Goal: Check status: Check status

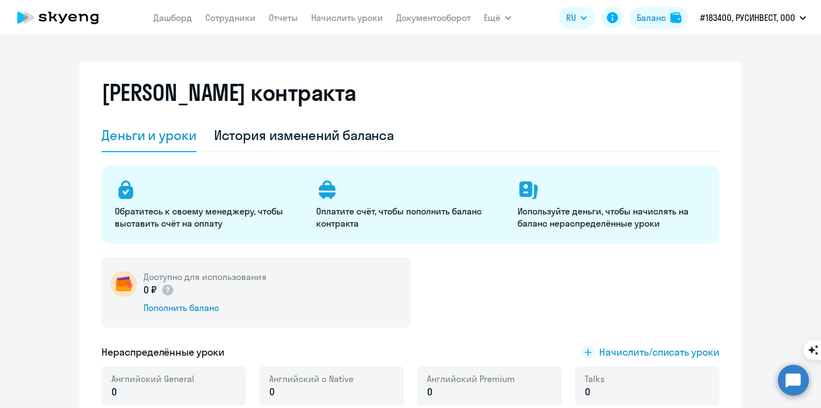
select select "english_adult_not_native_speaker"
click at [208, 274] on h5 "Доступно для использования" at bounding box center [204, 277] width 123 height 12
drag, startPoint x: 0, startPoint y: 0, endPoint x: 208, endPoint y: 274, distance: 343.9
click at [208, 274] on h5 "Доступно для использования" at bounding box center [204, 277] width 123 height 12
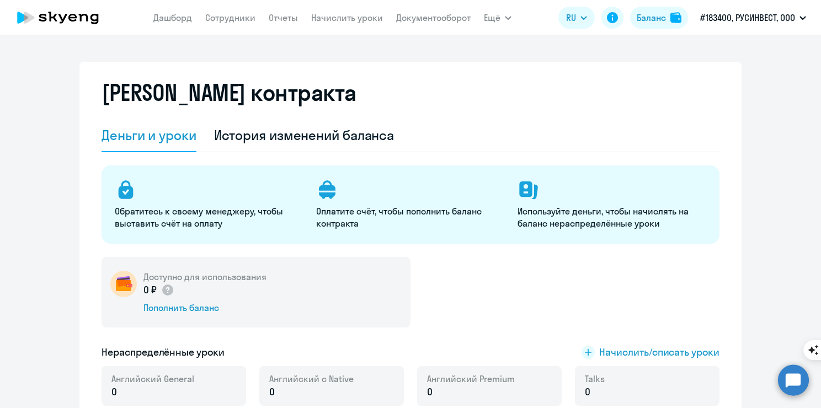
click at [581, 221] on p "Используйте деньги, чтобы начислять на баланс нераспределённые уроки" at bounding box center [612, 217] width 188 height 24
click at [277, 147] on div "История изменений баланса" at bounding box center [304, 135] width 180 height 33
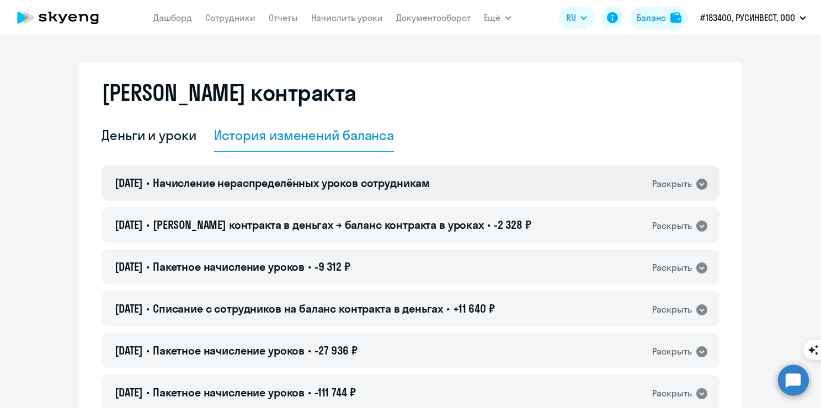
click at [270, 183] on span "Начисление нераспределённых уроков сотрудникам" at bounding box center [291, 183] width 277 height 14
